Goal: Task Accomplishment & Management: Complete application form

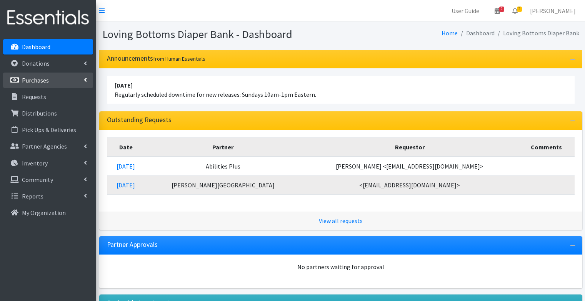
scroll to position [44, 0]
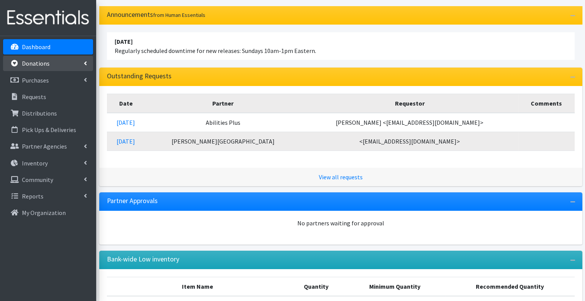
click at [63, 59] on link "Donations" at bounding box center [48, 63] width 90 height 15
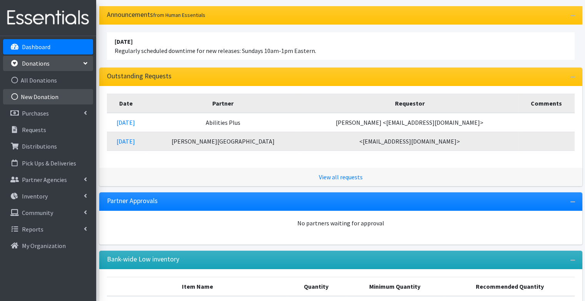
click at [58, 95] on link "New Donation" at bounding box center [48, 96] width 90 height 15
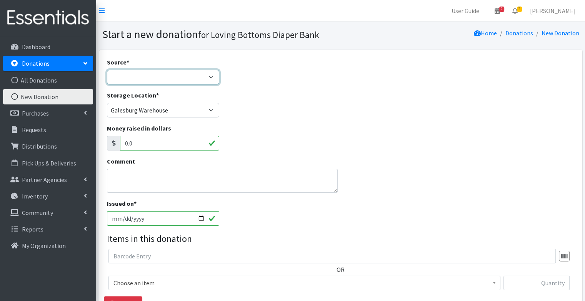
click at [195, 75] on select "Product Drive Manufacturer Donation Site Misc. Donation" at bounding box center [163, 77] width 113 height 15
select select "Donation Site"
click at [107, 70] on select "Product Drive Manufacturer Donation Site Misc. Donation" at bounding box center [163, 77] width 113 height 15
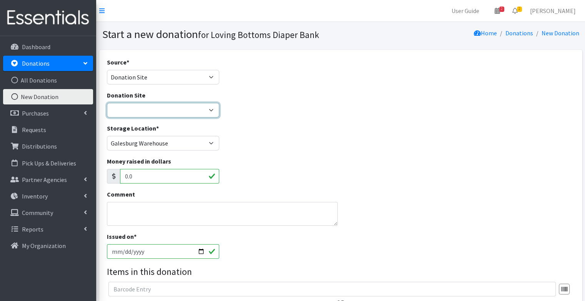
click at [171, 111] on select "Abingdon Community Center Amazon Wish List Compassus Hospice Eagle View - Oquaw…" at bounding box center [163, 110] width 113 height 15
select select "442"
click at [107, 103] on select "Abingdon Community Center Amazon Wish List Compassus Hospice Eagle View - Oquaw…" at bounding box center [163, 110] width 113 height 15
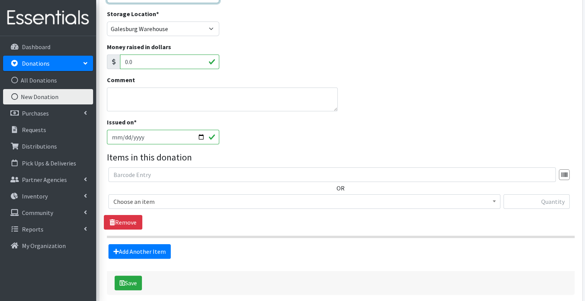
scroll to position [150, 0]
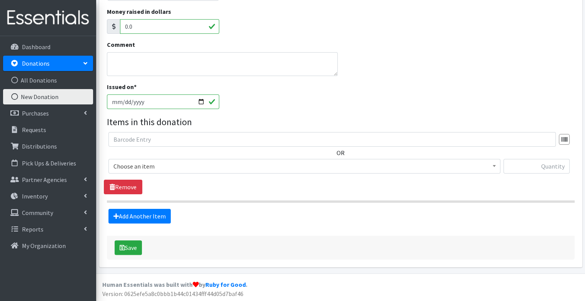
click at [202, 103] on input "2025-10-15" at bounding box center [163, 102] width 113 height 15
type input "2025-10-14"
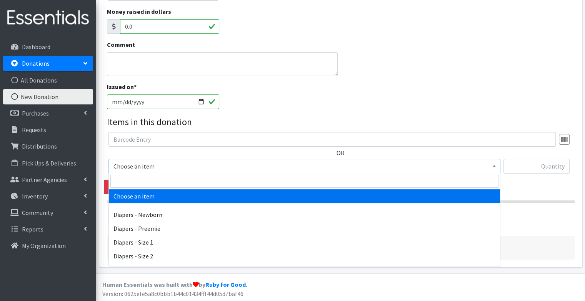
click at [158, 164] on span "Choose an item" at bounding box center [304, 166] width 382 height 11
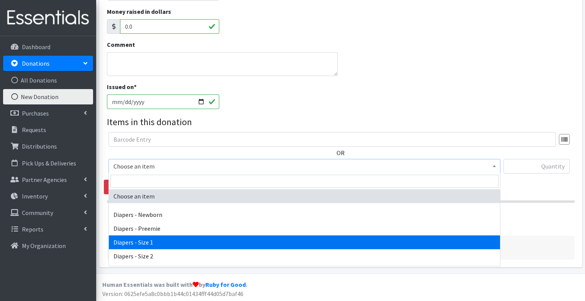
select select "96"
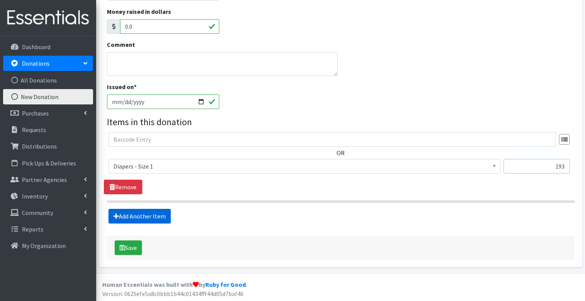
type input "193"
click at [155, 221] on link "Add Another Item" at bounding box center [139, 216] width 62 height 15
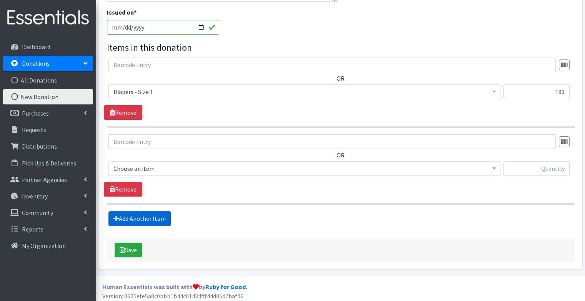
scroll to position [227, 0]
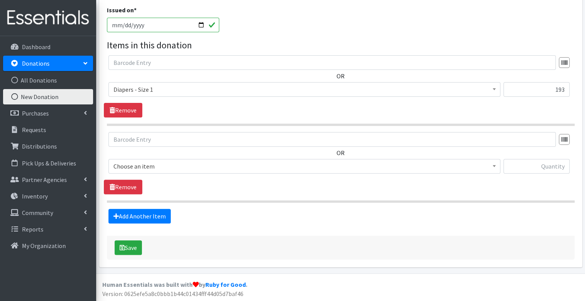
click at [160, 168] on span "Choose an item" at bounding box center [304, 166] width 382 height 11
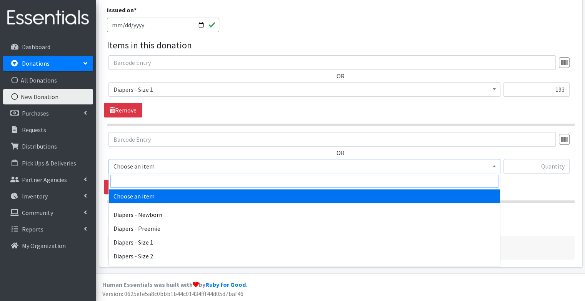
click at [163, 183] on input "search" at bounding box center [304, 181] width 388 height 13
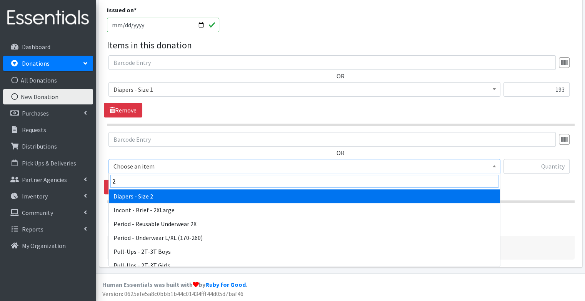
type input "2"
select select "97"
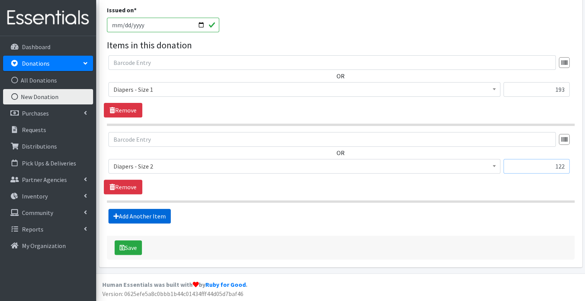
type input "122"
click at [133, 220] on link "Add Another Item" at bounding box center [139, 216] width 62 height 15
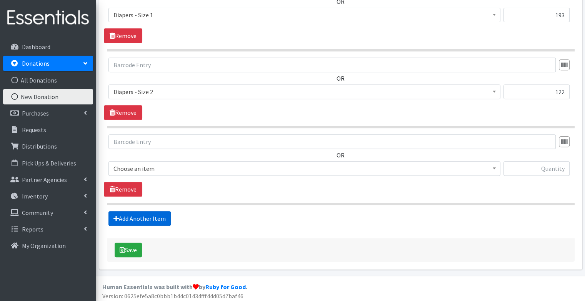
scroll to position [303, 0]
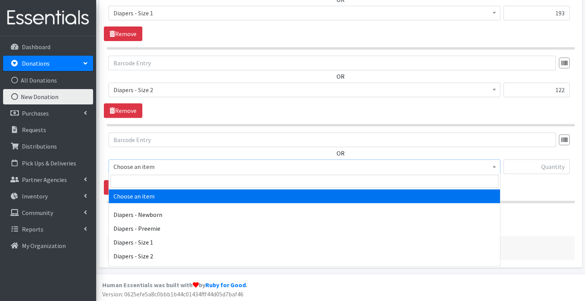
click at [142, 163] on span "Choose an item" at bounding box center [304, 167] width 382 height 11
click at [154, 178] on input "search" at bounding box center [304, 181] width 388 height 13
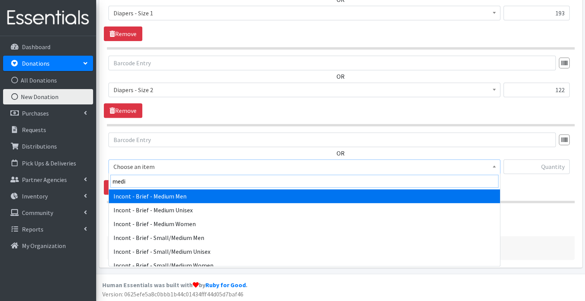
type input "mediu"
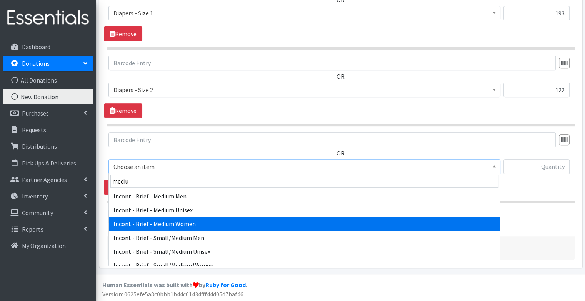
select select "12733"
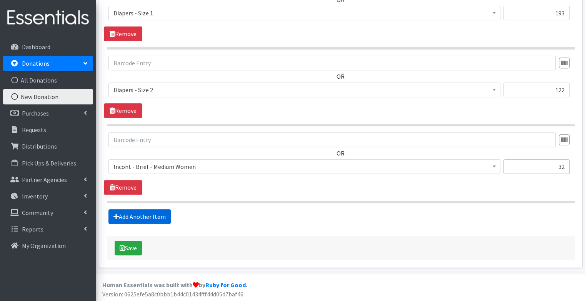
type input "32"
click at [142, 212] on link "Add Another Item" at bounding box center [139, 217] width 62 height 15
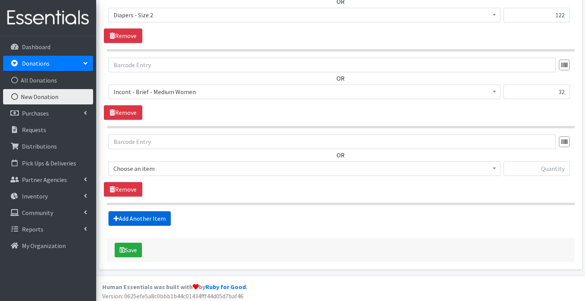
scroll to position [380, 0]
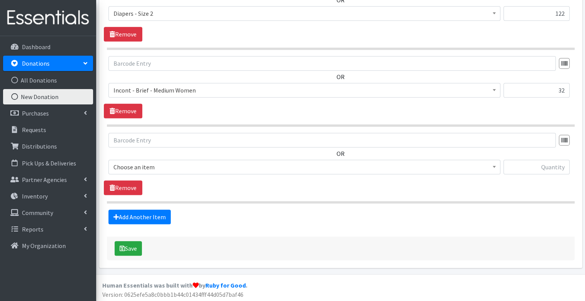
click at [152, 162] on span "Choose an item" at bounding box center [304, 167] width 382 height 11
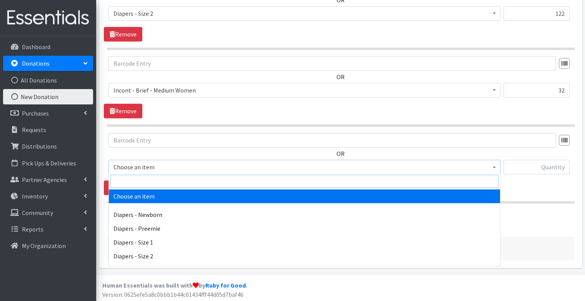
click at [139, 178] on input "search" at bounding box center [304, 181] width 388 height 13
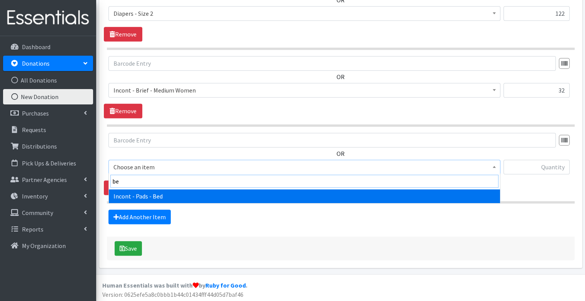
type input "bed"
select select "106"
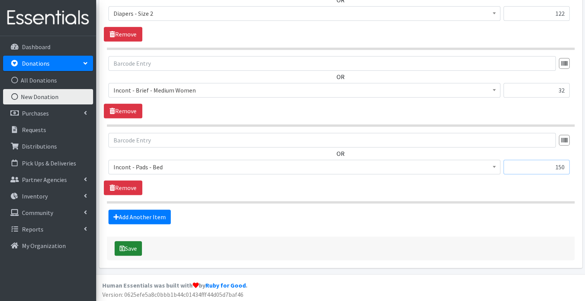
type input "150"
click at [130, 246] on button "Save" at bounding box center [128, 248] width 27 height 15
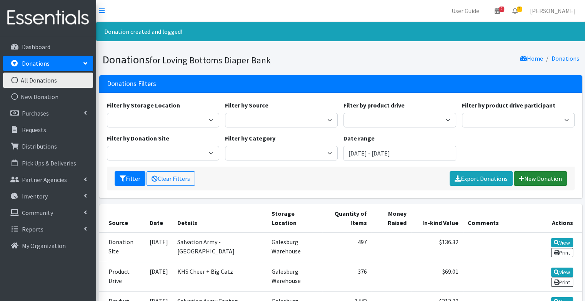
click at [538, 176] on link "New Donation" at bounding box center [540, 179] width 53 height 15
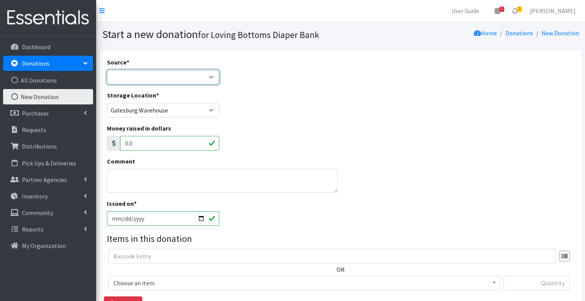
click at [202, 80] on select "Product Drive Manufacturer Donation Site Misc. Donation" at bounding box center [163, 77] width 113 height 15
select select "Donation Site"
click at [107, 70] on select "Product Drive Manufacturer Donation Site Misc. Donation" at bounding box center [163, 77] width 113 height 15
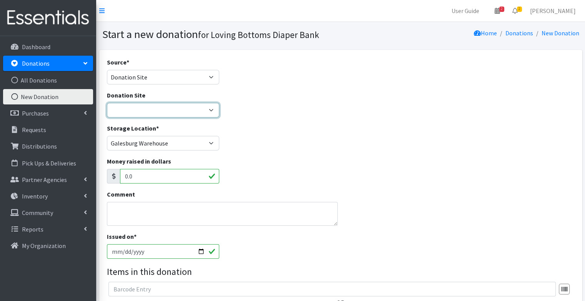
click at [169, 112] on select "Abingdon Community Center Amazon Wish List Compassus Hospice Eagle View - Oquaw…" at bounding box center [163, 110] width 113 height 15
select select "1"
click at [107, 103] on select "Abingdon Community Center Amazon Wish List Compassus Hospice Eagle View - Oquaw…" at bounding box center [163, 110] width 113 height 15
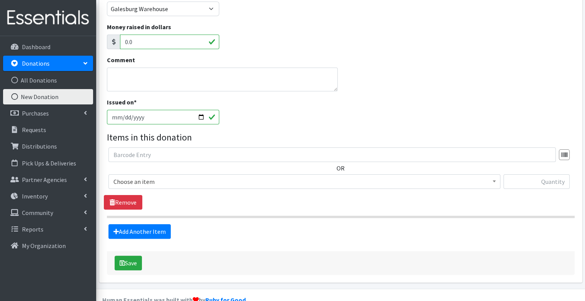
scroll to position [137, 0]
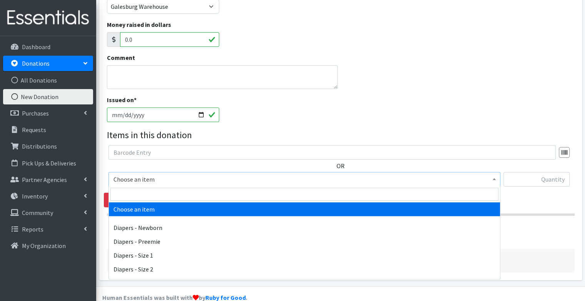
click at [184, 181] on span "Choose an item" at bounding box center [304, 179] width 382 height 11
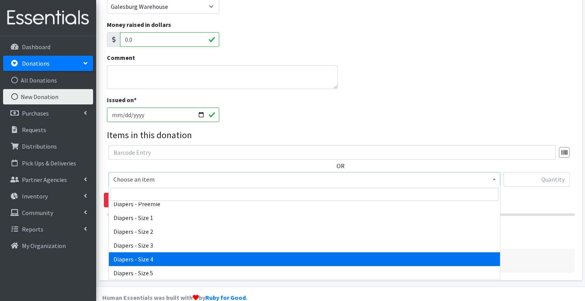
scroll to position [38, 0]
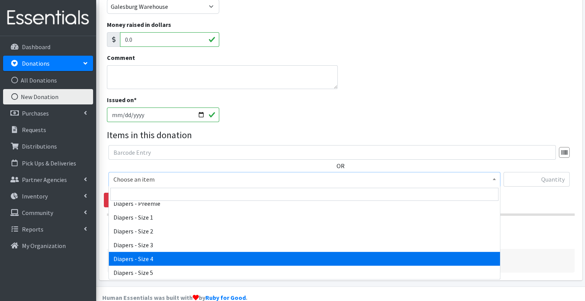
select select "73"
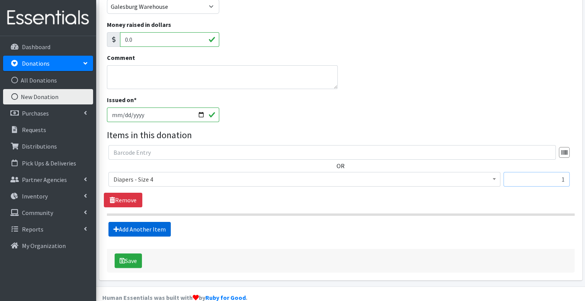
type input "1"
click at [158, 229] on link "Add Another Item" at bounding box center [139, 229] width 62 height 15
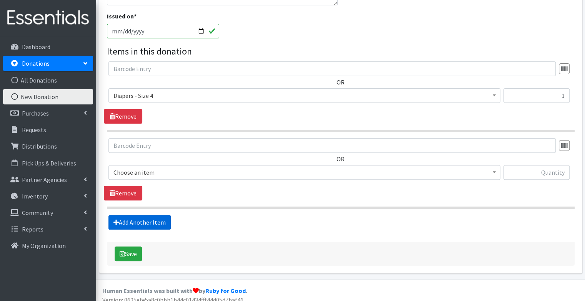
scroll to position [227, 0]
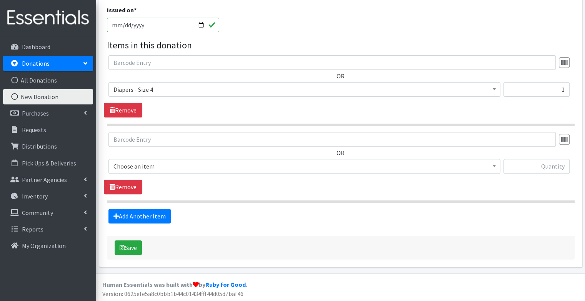
click at [152, 163] on span "Choose an item" at bounding box center [304, 166] width 382 height 11
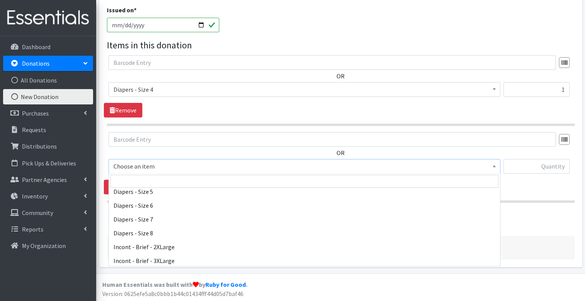
scroll to position [105, 0]
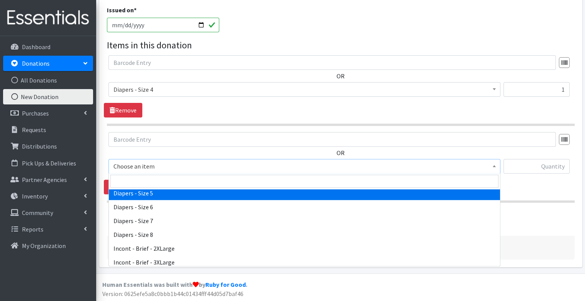
select select "74"
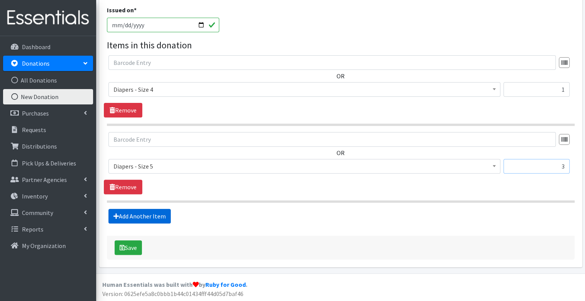
type input "3"
click at [160, 212] on link "Add Another Item" at bounding box center [139, 216] width 62 height 15
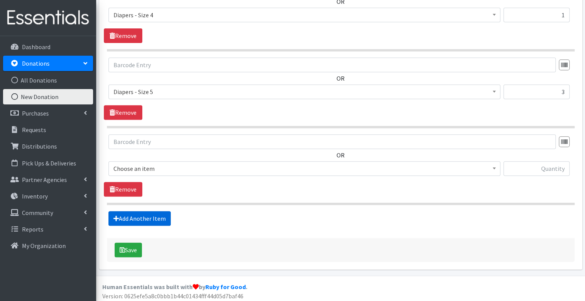
scroll to position [303, 0]
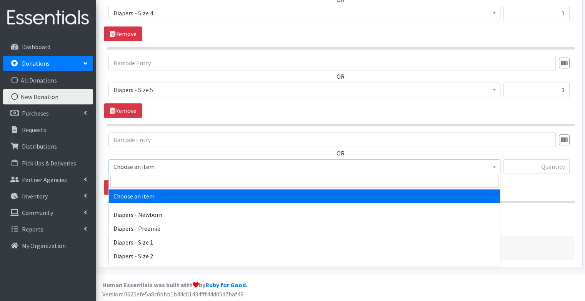
click at [175, 167] on span "Choose an item" at bounding box center [304, 167] width 382 height 11
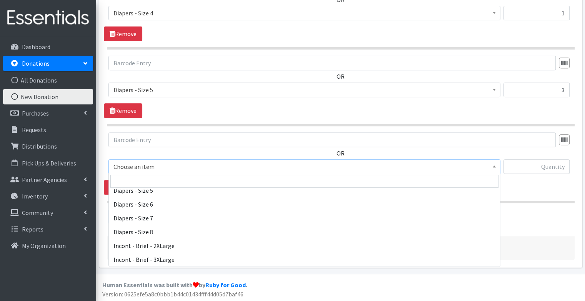
scroll to position [106, 0]
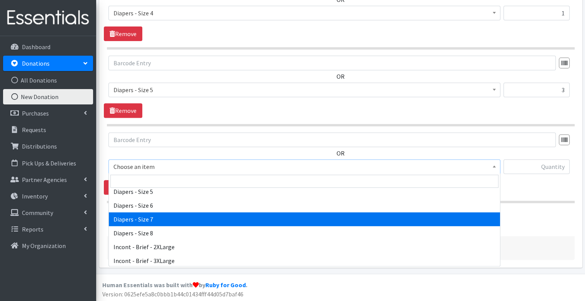
select select "1621"
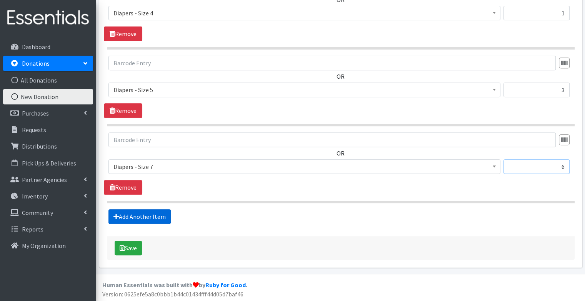
type input "6"
click at [157, 210] on link "Add Another Item" at bounding box center [139, 217] width 62 height 15
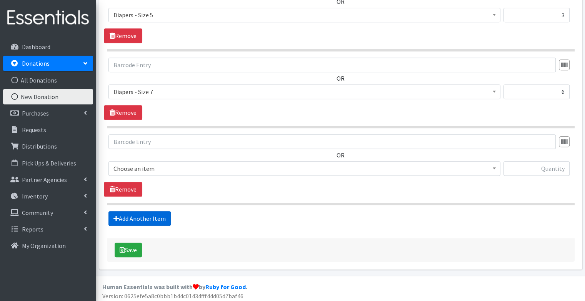
scroll to position [380, 0]
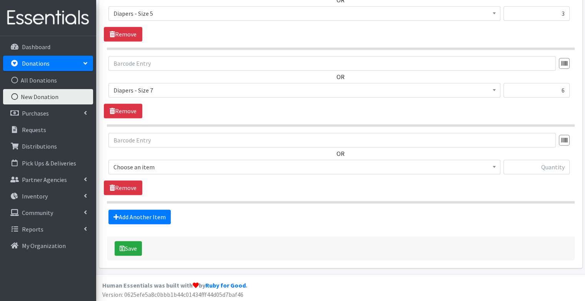
click at [182, 165] on span "Choose an item" at bounding box center [304, 167] width 382 height 11
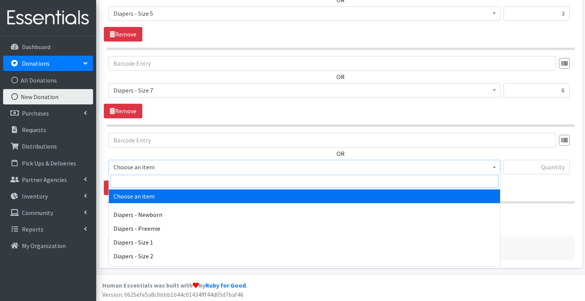
click at [167, 180] on input "search" at bounding box center [304, 181] width 388 height 13
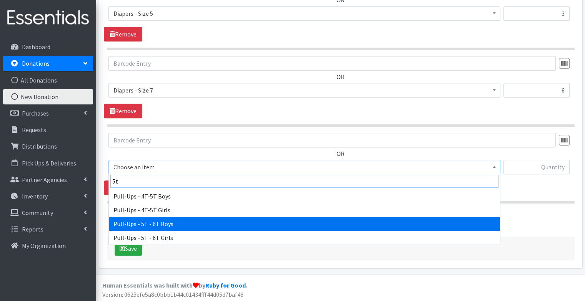
type input "5t"
select select "15081"
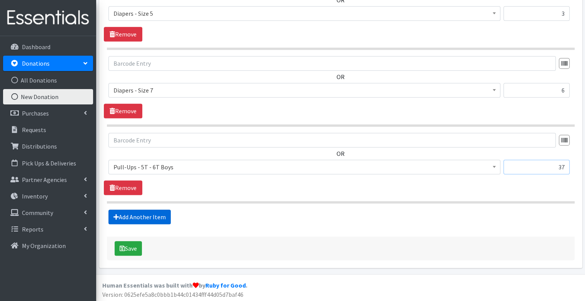
type input "37"
click at [160, 219] on link "Add Another Item" at bounding box center [139, 217] width 62 height 15
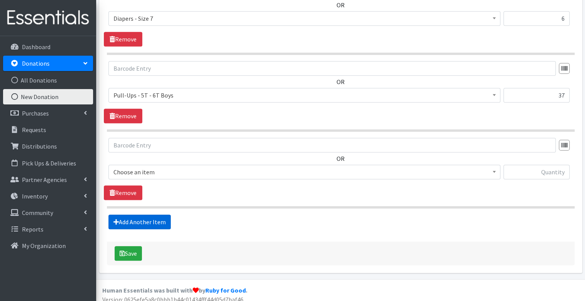
scroll to position [457, 0]
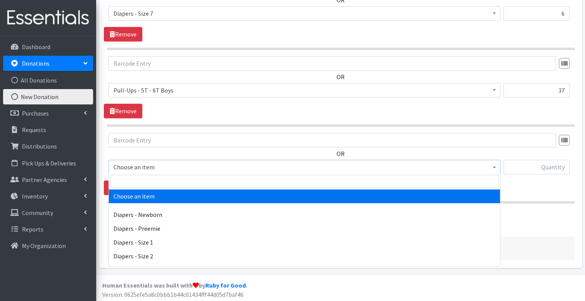
click at [148, 160] on span "Choose an item" at bounding box center [304, 167] width 392 height 15
click at [147, 178] on input "search" at bounding box center [304, 181] width 388 height 13
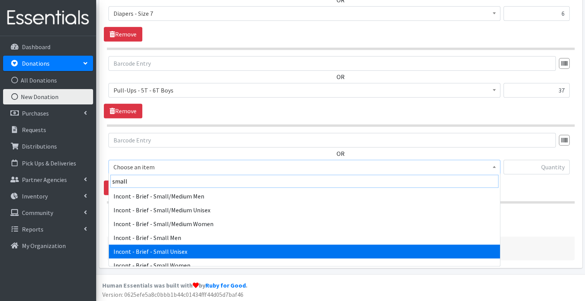
type input "small"
select select "90"
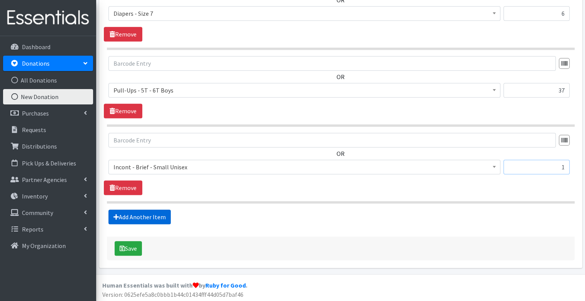
type input "1"
click at [155, 223] on link "Add Another Item" at bounding box center [139, 217] width 62 height 15
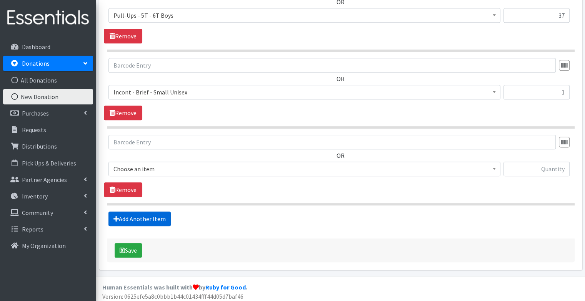
scroll to position [534, 0]
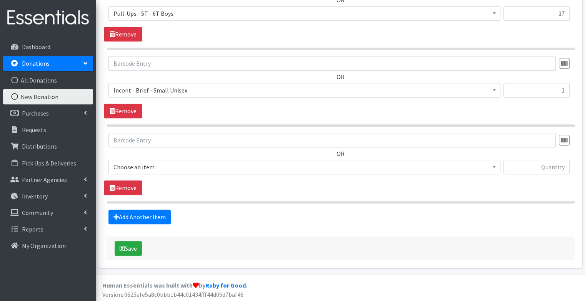
click at [156, 175] on span "Choose an item Diapers - Newborn Diapers - Preemie Diapers - Size 1 Diapers - S…" at bounding box center [304, 170] width 392 height 21
click at [155, 167] on span "Choose an item" at bounding box center [304, 167] width 382 height 11
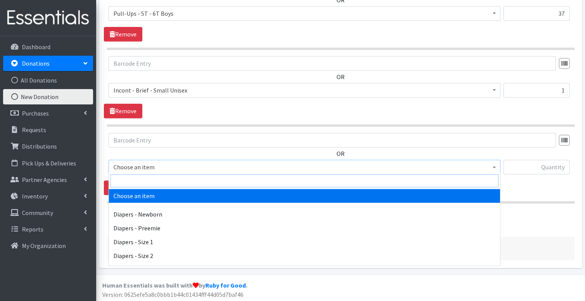
click at [156, 182] on input "search" at bounding box center [304, 181] width 388 height 13
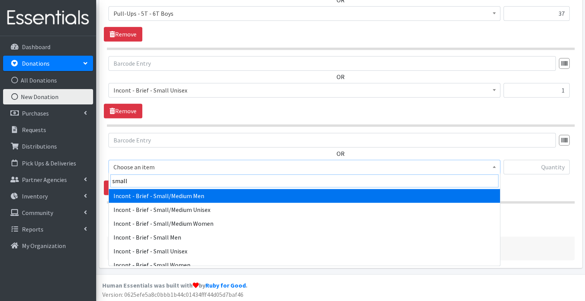
type input "small"
select select "15016"
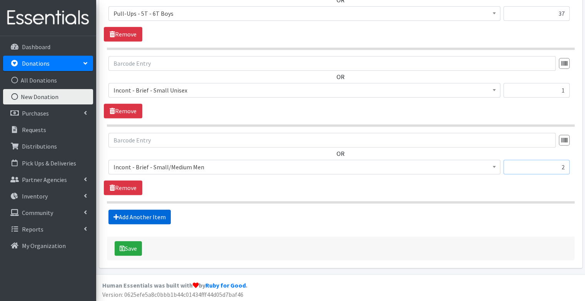
type input "2"
click at [148, 215] on link "Add Another Item" at bounding box center [139, 217] width 62 height 15
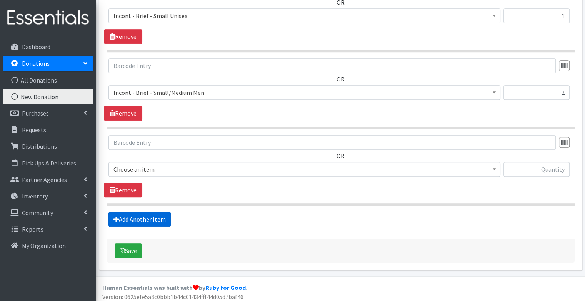
scroll to position [610, 0]
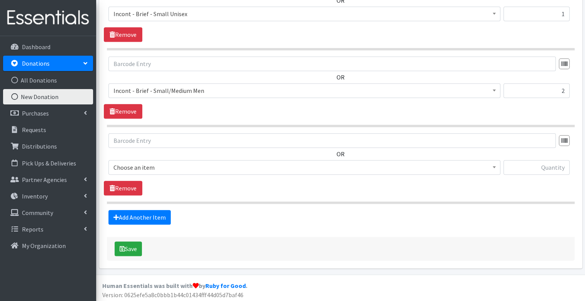
click at [157, 169] on span "Choose an item" at bounding box center [304, 167] width 382 height 11
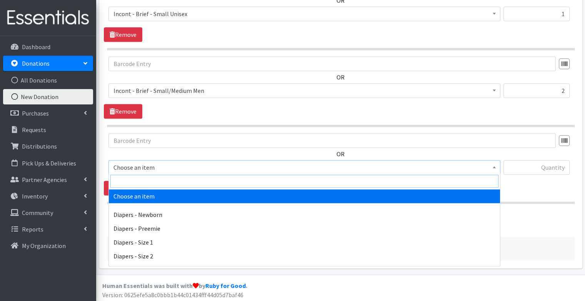
click at [155, 177] on input "search" at bounding box center [304, 181] width 388 height 13
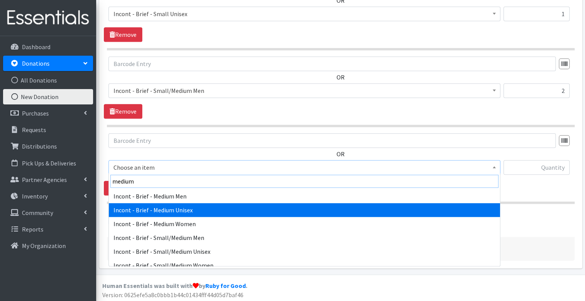
type input "medium"
select select "89"
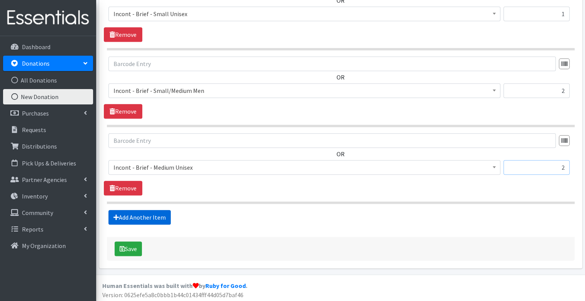
type input "2"
click at [144, 217] on link "Add Another Item" at bounding box center [139, 217] width 62 height 15
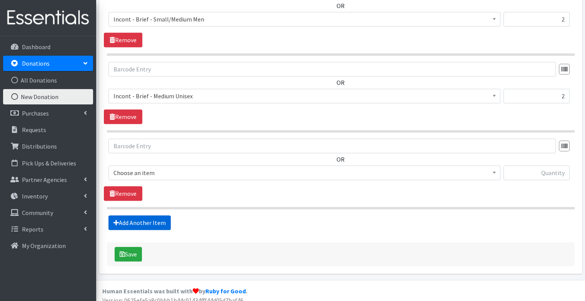
scroll to position [687, 0]
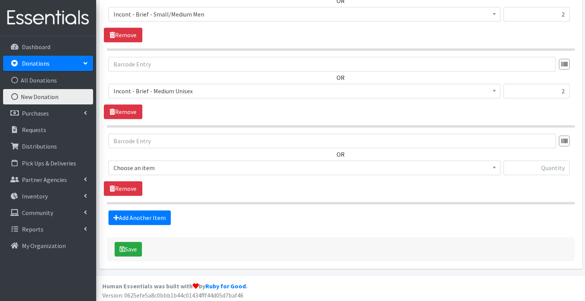
click at [141, 166] on span "Choose an item" at bounding box center [304, 168] width 382 height 11
click at [141, 168] on span "Choose an item" at bounding box center [304, 168] width 382 height 11
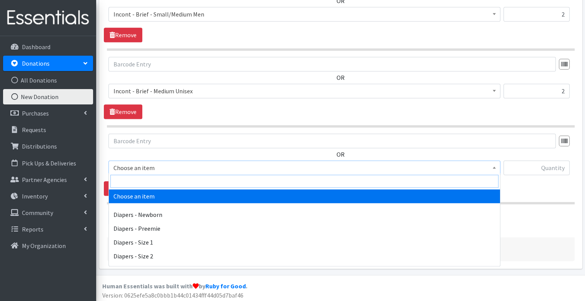
click at [140, 183] on input "search" at bounding box center [304, 181] width 388 height 13
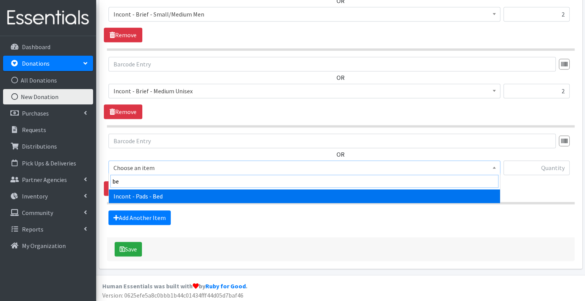
type input "bed"
select select "106"
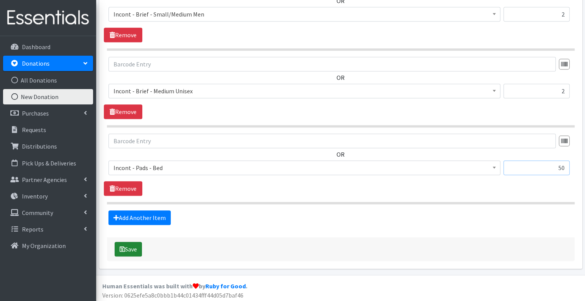
type input "50"
click at [122, 249] on icon "submit" at bounding box center [122, 249] width 5 height 6
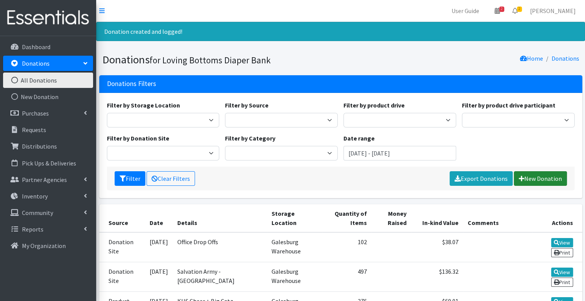
click at [554, 181] on link "New Donation" at bounding box center [540, 179] width 53 height 15
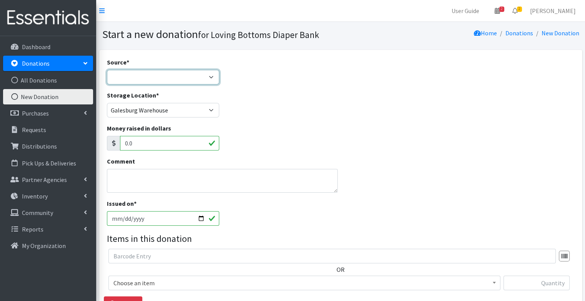
click at [180, 80] on select "Product Drive Manufacturer Donation Site Misc. Donation" at bounding box center [163, 77] width 113 height 15
select select "Donation Site"
click at [107, 70] on select "Product Drive Manufacturer Donation Site Misc. Donation" at bounding box center [163, 77] width 113 height 15
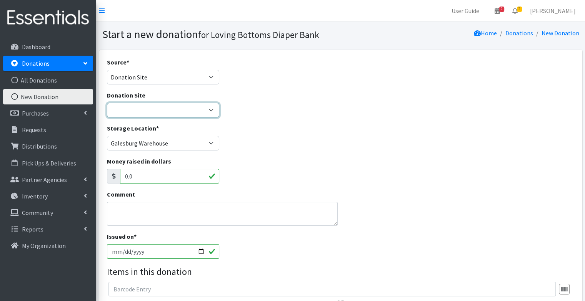
click at [174, 111] on select "[GEOGRAPHIC_DATA] Amazon Wish List Compassus Hospice Eagle View - [GEOGRAPHIC_D…" at bounding box center [163, 110] width 113 height 15
click at [173, 113] on select "[GEOGRAPHIC_DATA] Amazon Wish List Compassus Hospice Eagle View - [GEOGRAPHIC_D…" at bounding box center [163, 110] width 113 height 15
click at [173, 113] on select "Abingdon Community Center Amazon Wish List Compassus Hospice Eagle View - Oquaw…" at bounding box center [163, 110] width 113 height 15
click at [107, 103] on select "Abingdon Community Center Amazon Wish List Compassus Hospice Eagle View - Oquaw…" at bounding box center [163, 110] width 113 height 15
select select "114"
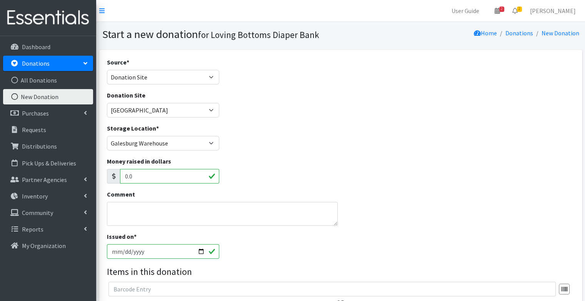
click at [327, 165] on div "Money raised in dollars 0.0" at bounding box center [340, 173] width 473 height 33
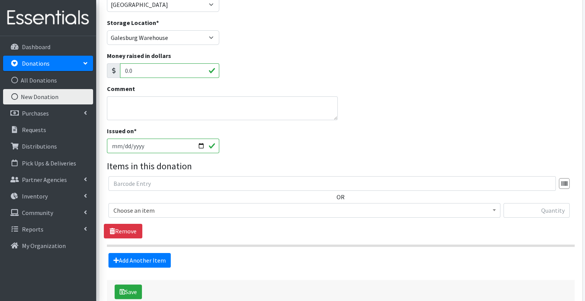
scroll to position [150, 0]
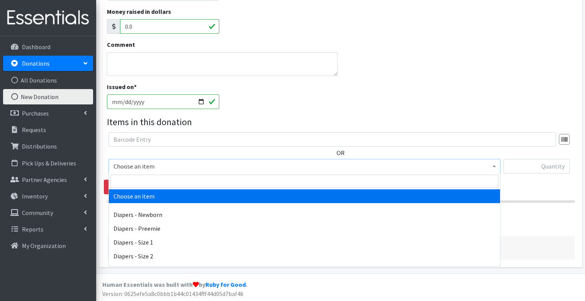
click at [171, 168] on span "Choose an item" at bounding box center [304, 166] width 382 height 11
click at [160, 184] on input "search" at bounding box center [304, 181] width 388 height 13
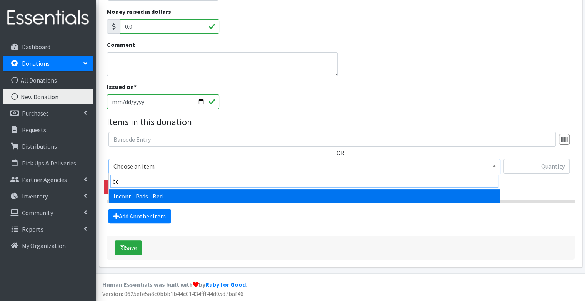
type input "bed"
select select "106"
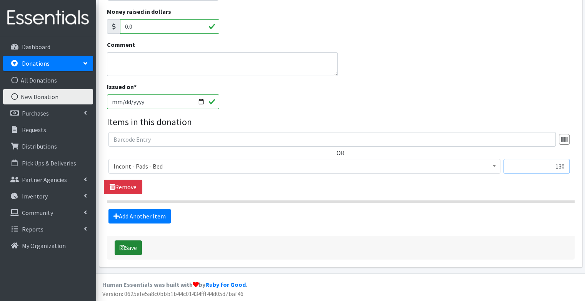
type input "130"
click at [130, 246] on button "Save" at bounding box center [128, 248] width 27 height 15
